Goal: Navigation & Orientation: Find specific page/section

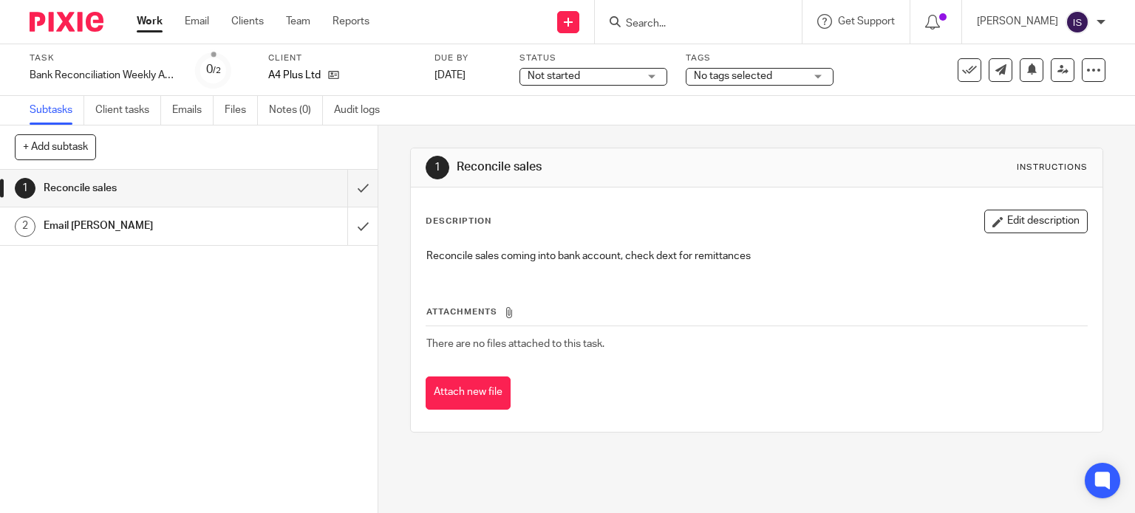
click at [148, 18] on link "Work" at bounding box center [150, 21] width 26 height 15
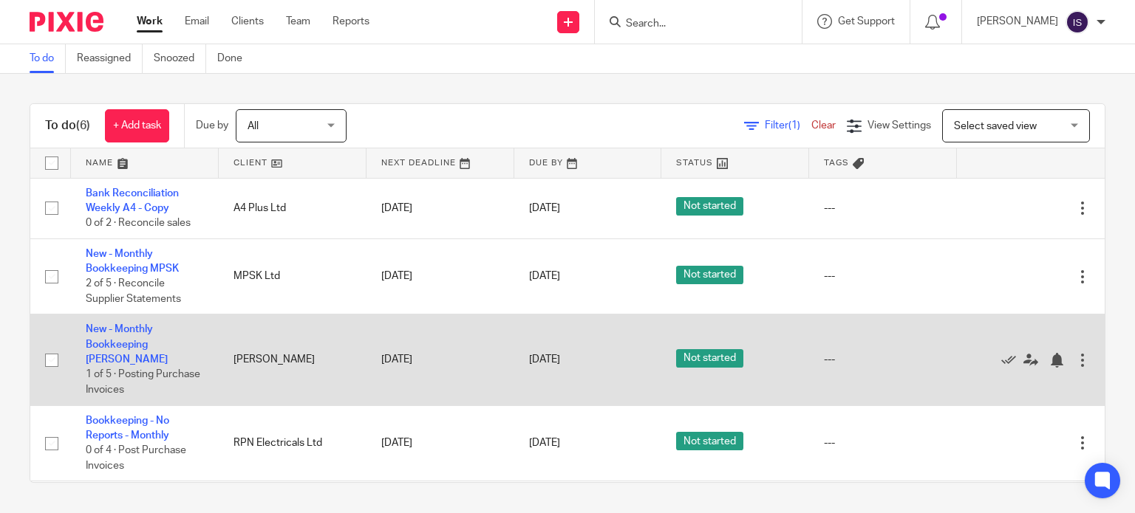
click at [143, 336] on td "New - Monthly Bookkeeping [PERSON_NAME] 1 of 5 · Posting Purchase Invoices" at bounding box center [145, 360] width 148 height 91
click at [140, 342] on link "New - Monthly Bookkeeping [PERSON_NAME]" at bounding box center [127, 344] width 82 height 41
